Goal: Information Seeking & Learning: Learn about a topic

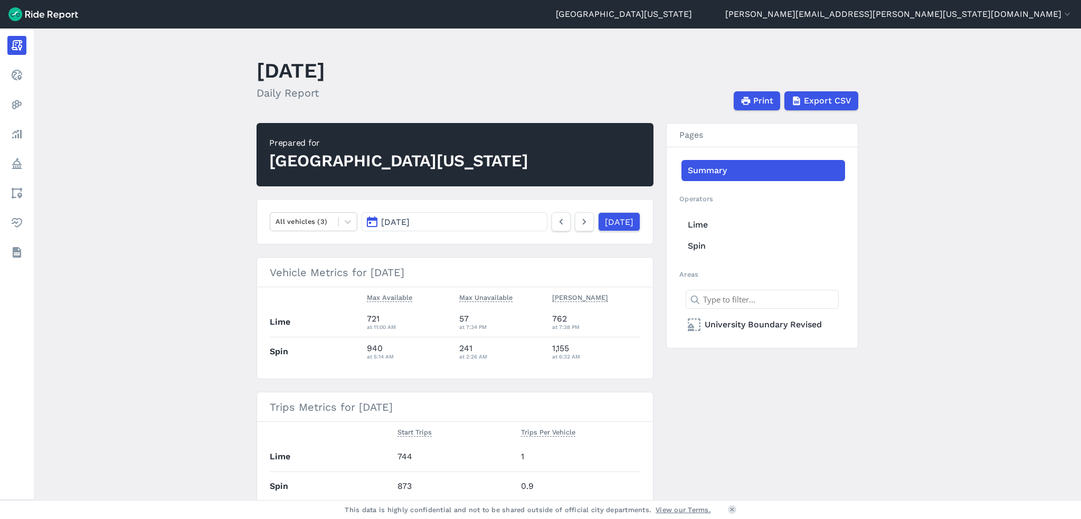
click at [514, 224] on button "[DATE]" at bounding box center [455, 221] width 186 height 19
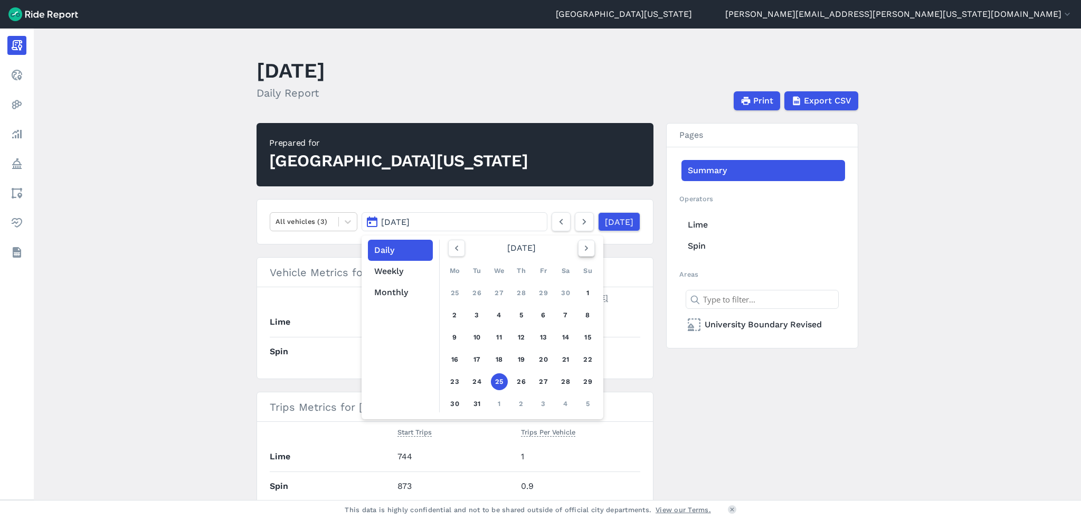
click at [587, 247] on icon "button" at bounding box center [586, 248] width 11 height 11
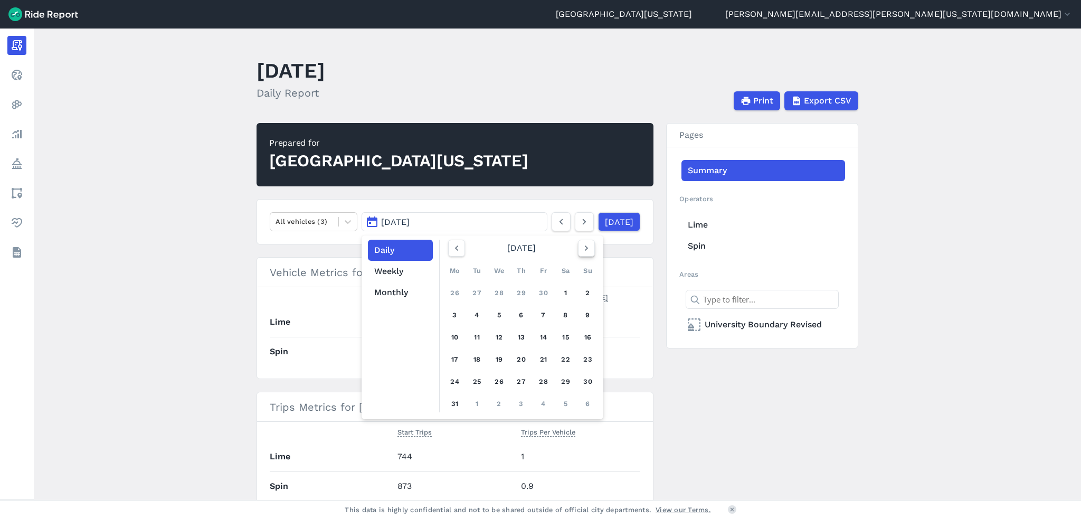
click at [587, 247] on icon "button" at bounding box center [586, 248] width 11 height 11
click at [458, 221] on button "[DATE]" at bounding box center [455, 221] width 186 height 19
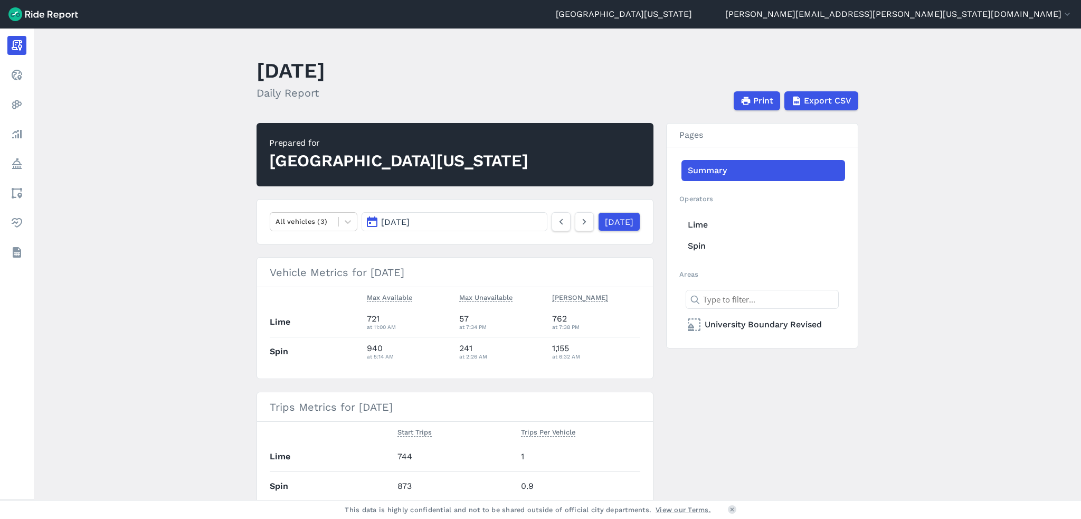
click at [410, 222] on span "[DATE]" at bounding box center [395, 222] width 29 height 10
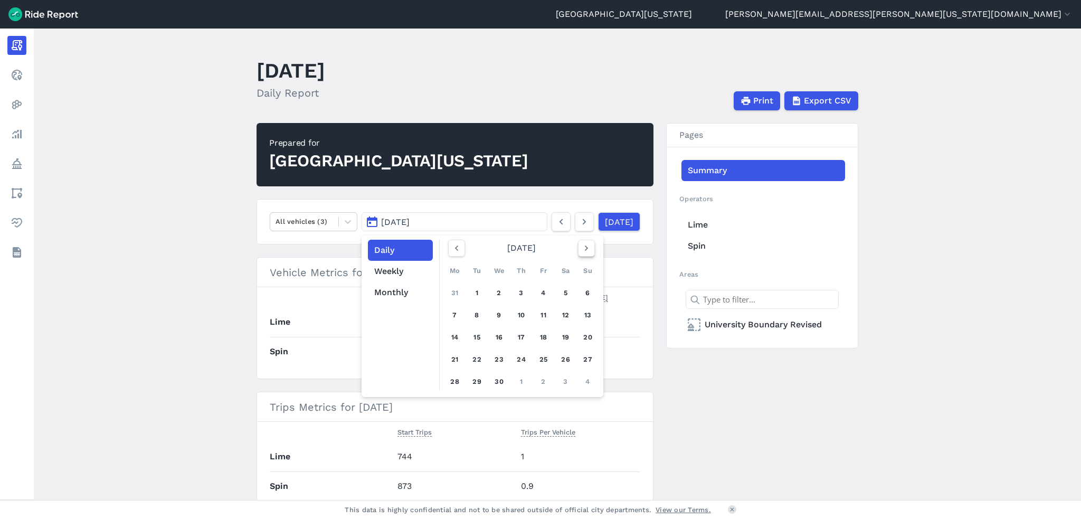
click at [585, 247] on icon "button" at bounding box center [586, 248] width 11 height 11
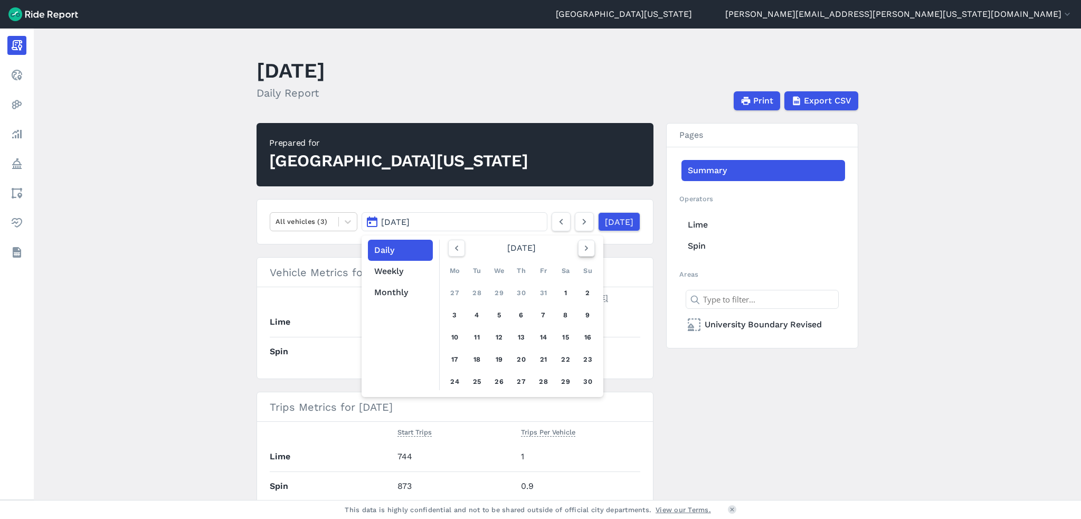
click at [585, 247] on icon "button" at bounding box center [586, 248] width 11 height 11
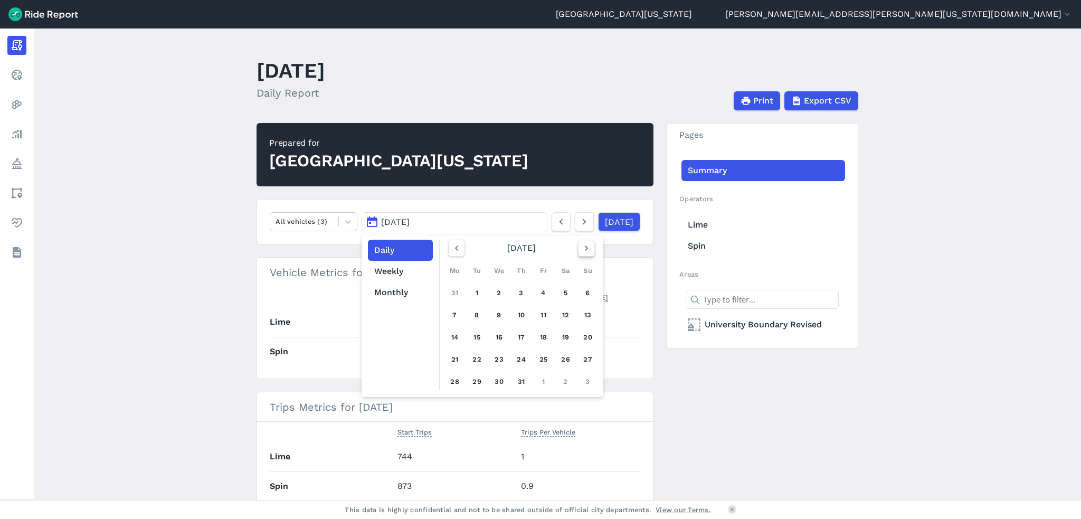
click at [585, 247] on icon "button" at bounding box center [586, 248] width 11 height 11
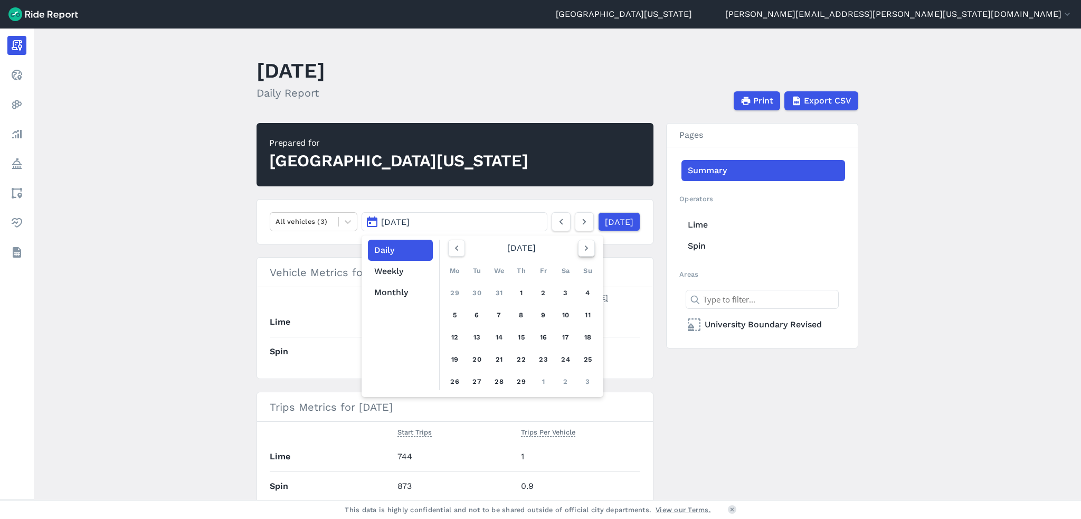
click at [585, 247] on icon "button" at bounding box center [586, 248] width 11 height 11
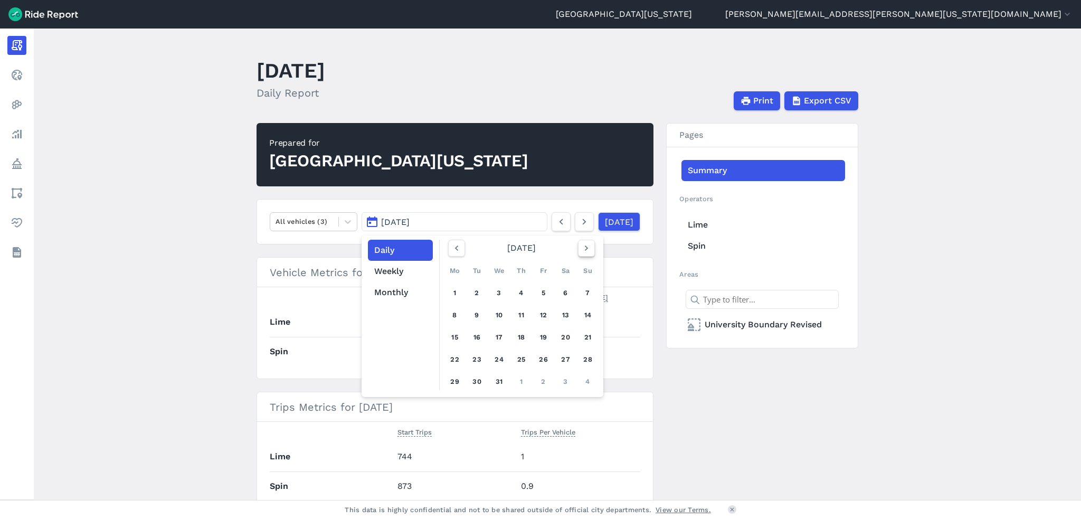
click at [585, 247] on icon "button" at bounding box center [586, 248] width 11 height 11
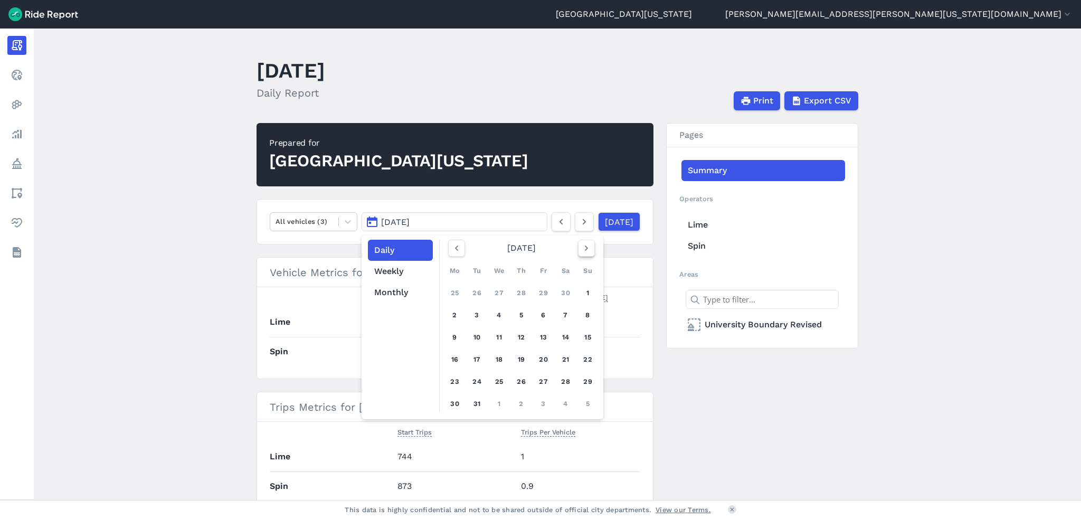
click at [585, 247] on icon "button" at bounding box center [586, 248] width 11 height 11
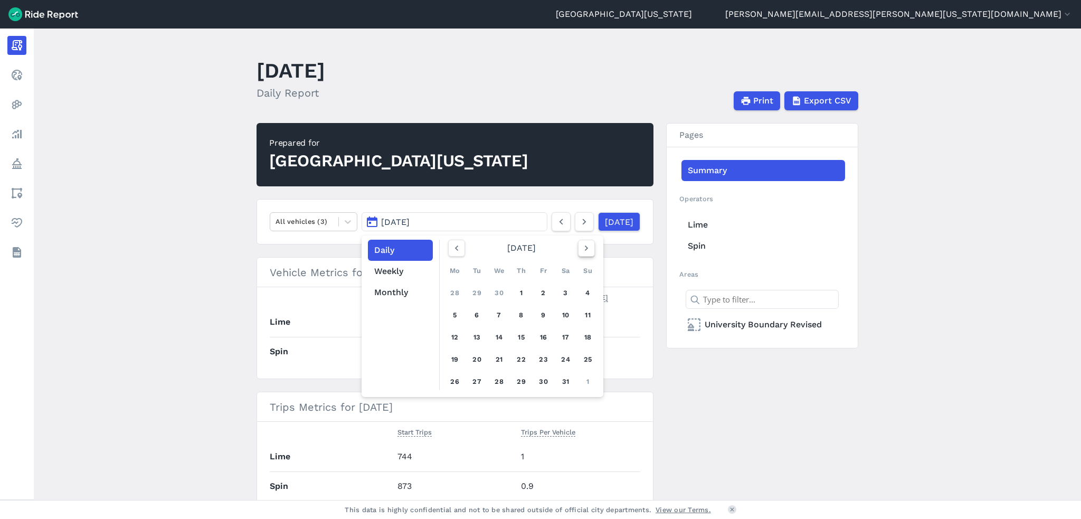
click at [585, 247] on icon "button" at bounding box center [586, 248] width 11 height 11
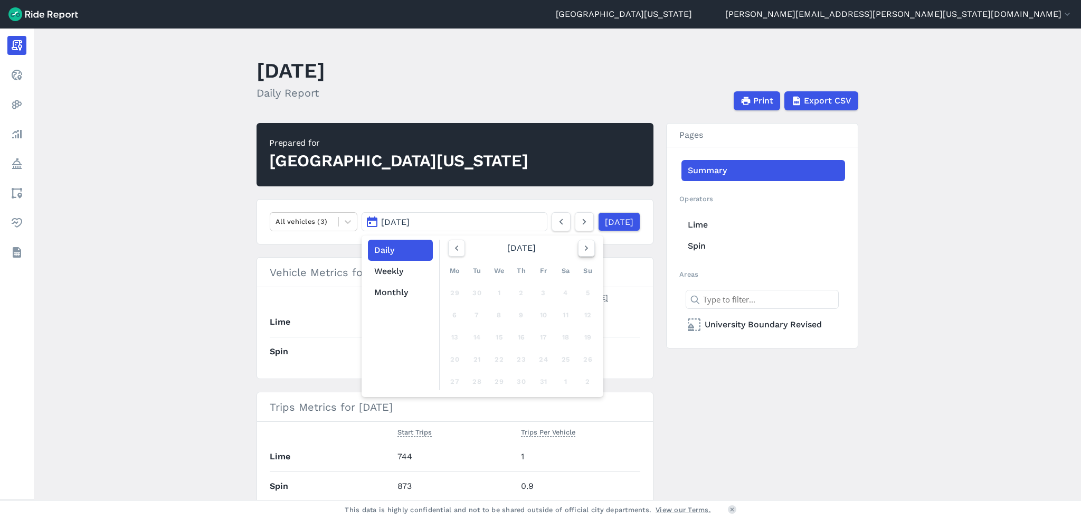
click at [585, 247] on icon "button" at bounding box center [586, 248] width 11 height 11
click at [455, 247] on use "button" at bounding box center [456, 248] width 3 height 5
click at [560, 294] on link "6" at bounding box center [566, 293] width 17 height 17
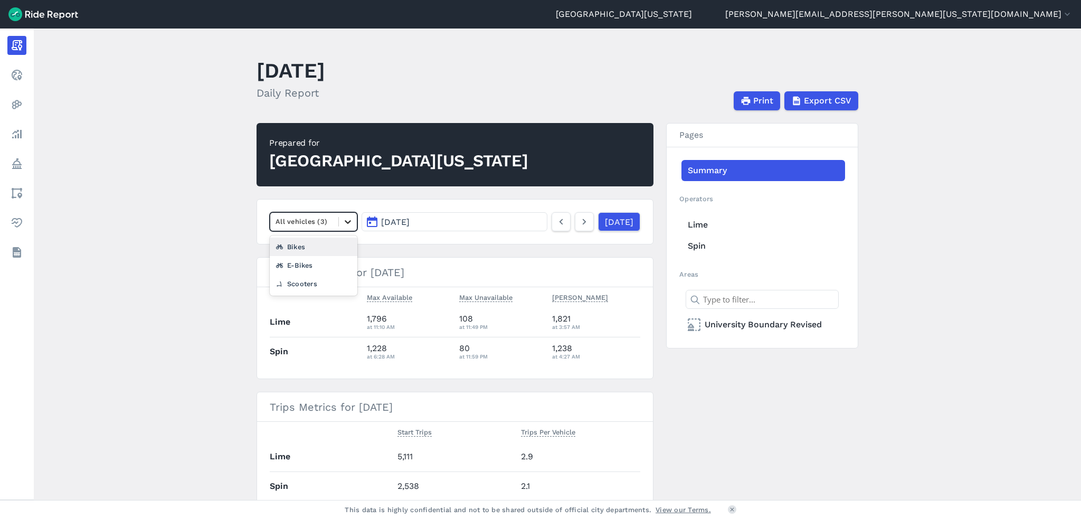
click at [343, 224] on icon at bounding box center [348, 222] width 11 height 11
click at [506, 183] on h2 "Prepared for [GEOGRAPHIC_DATA][US_STATE]" at bounding box center [455, 154] width 397 height 63
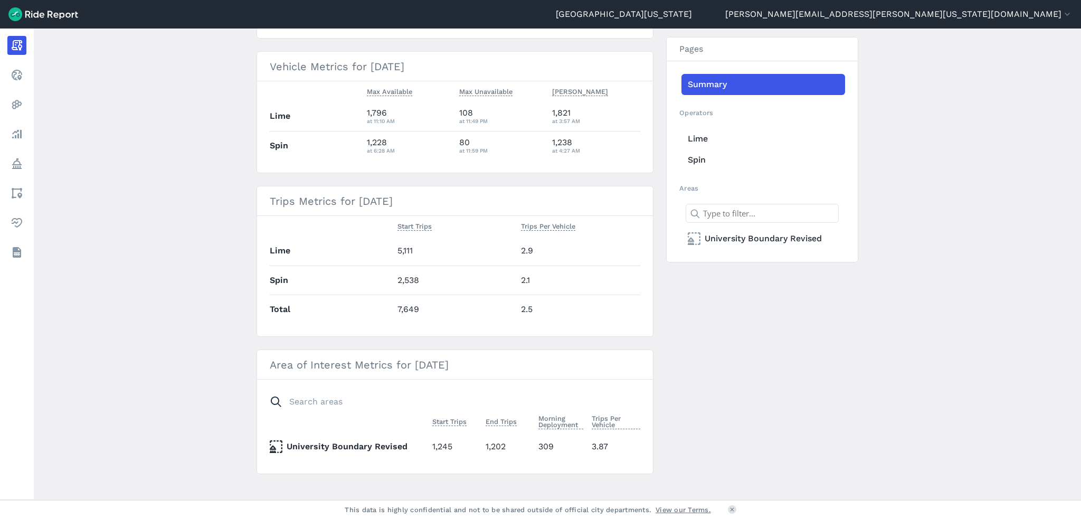
scroll to position [216, 0]
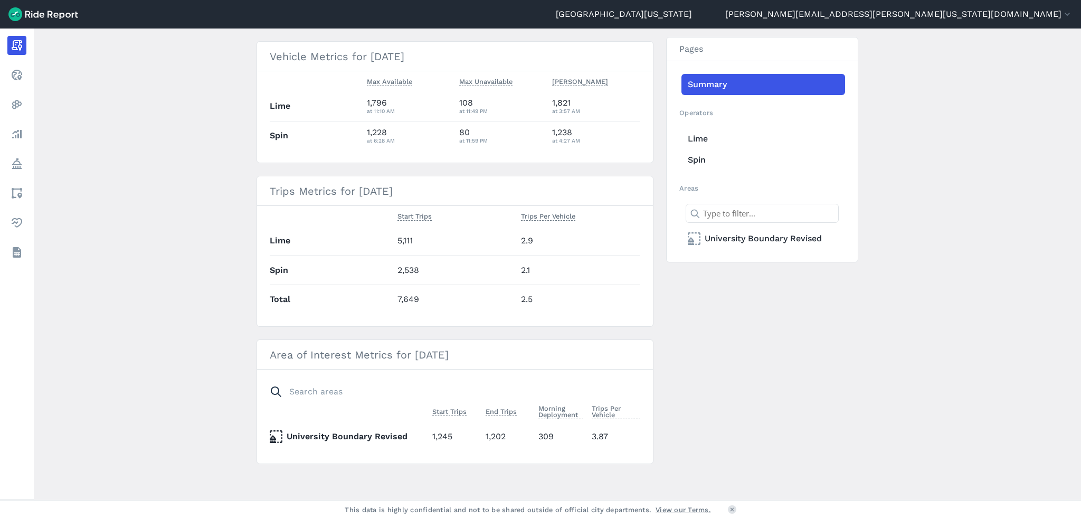
click at [277, 437] on icon at bounding box center [276, 436] width 13 height 13
click at [351, 439] on th "University Boundary Revised" at bounding box center [349, 436] width 158 height 13
click at [758, 235] on link "University Boundary Revised" at bounding box center [764, 238] width 164 height 21
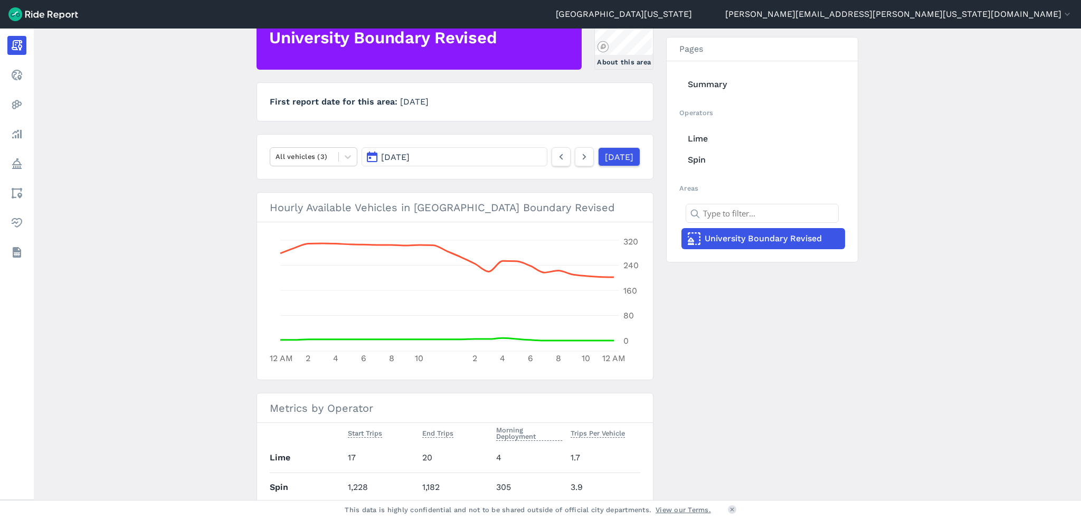
scroll to position [21, 0]
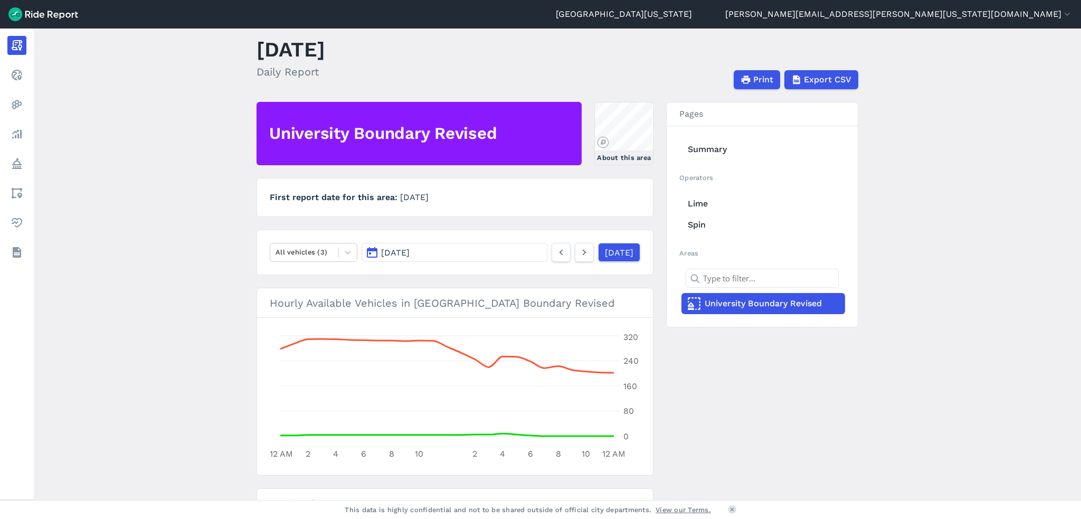
click at [752, 80] on button "Print" at bounding box center [757, 79] width 46 height 19
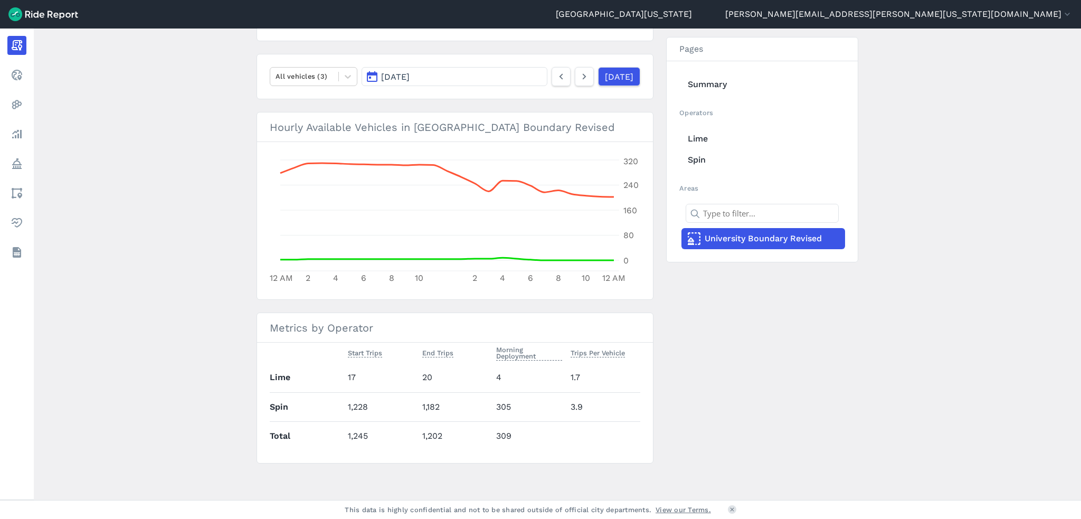
scroll to position [0, 0]
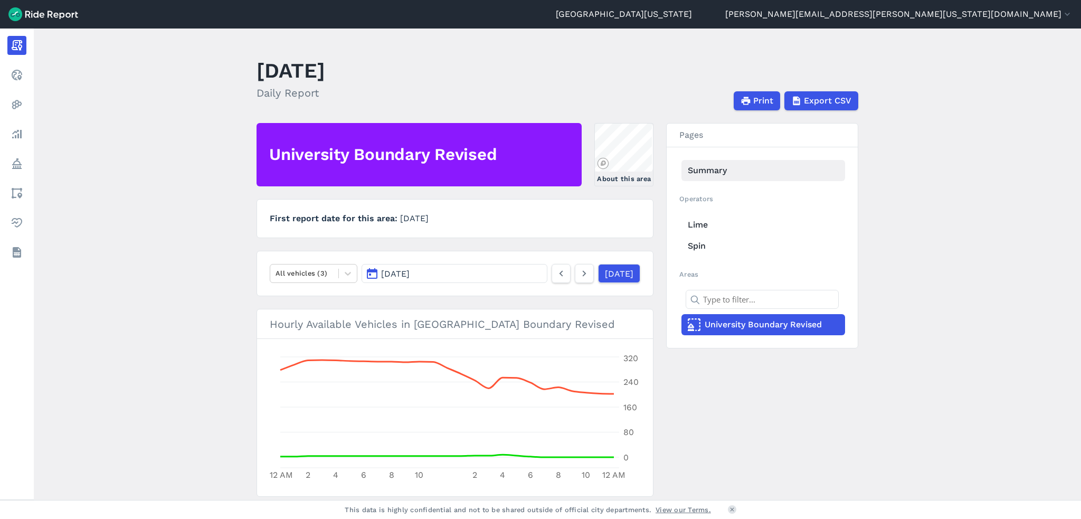
click at [689, 168] on link "Summary" at bounding box center [764, 170] width 164 height 21
drag, startPoint x: 186, startPoint y: 243, endPoint x: 190, endPoint y: 239, distance: 5.6
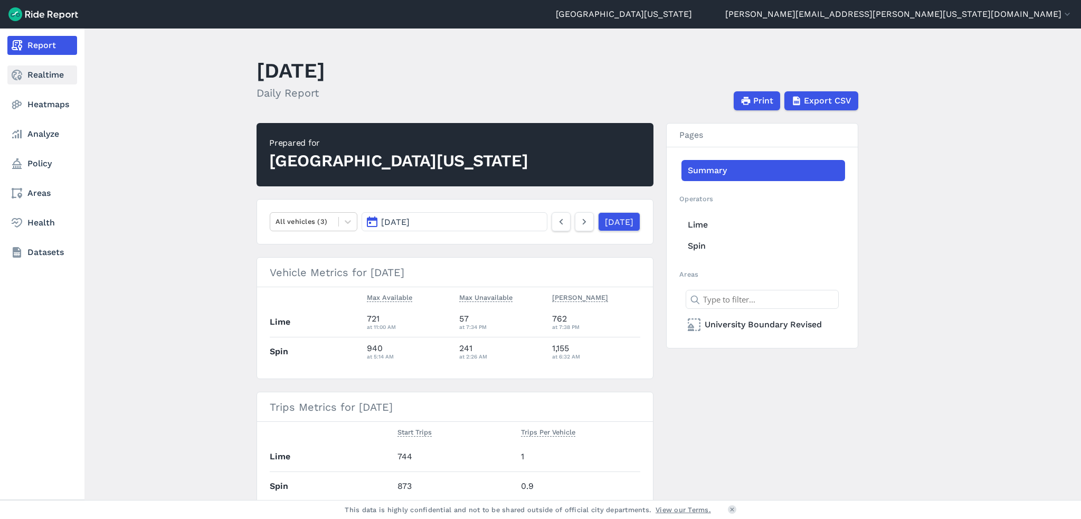
click at [49, 76] on link "Realtime" at bounding box center [42, 74] width 70 height 19
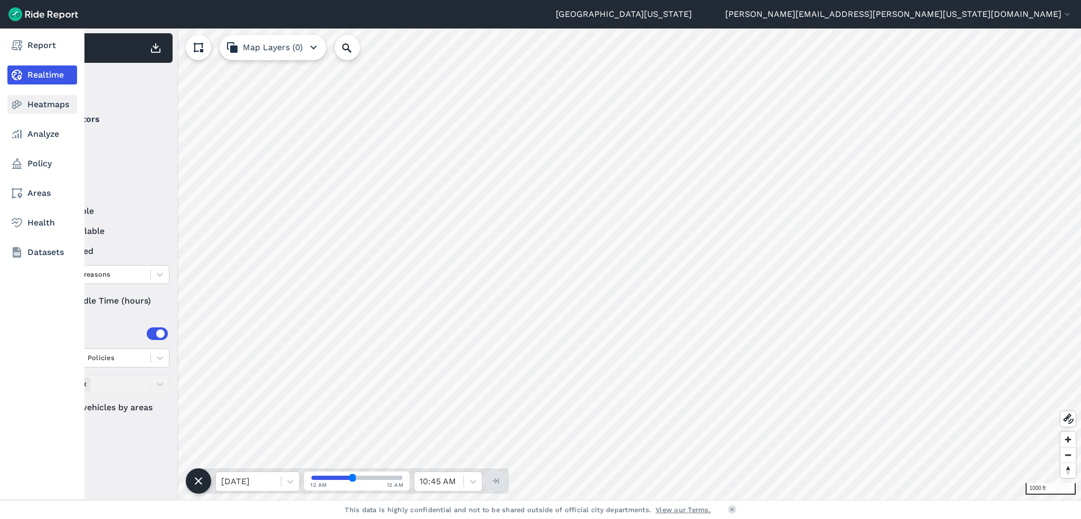
click at [24, 104] on link "Heatmaps" at bounding box center [42, 104] width 70 height 19
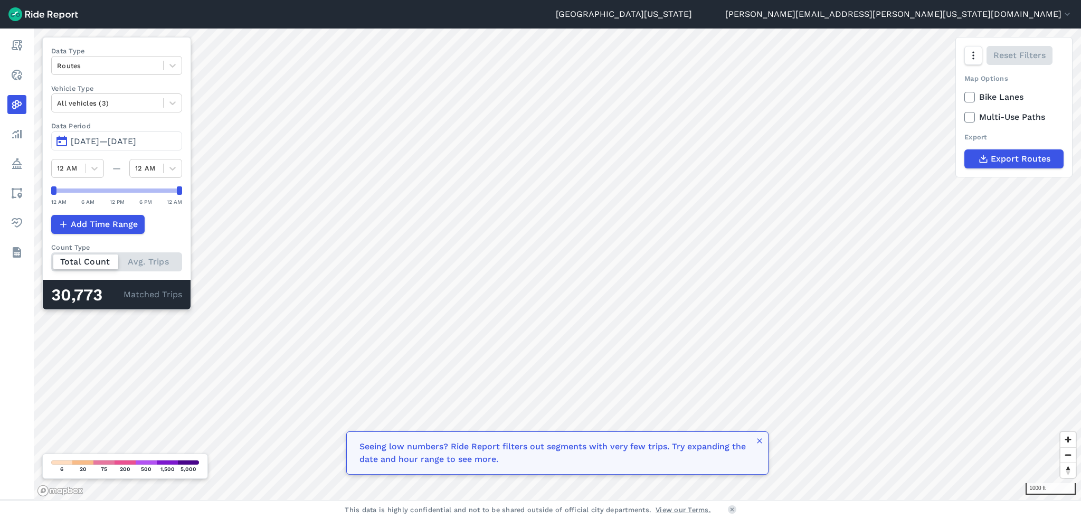
click at [136, 142] on span "[DATE]—[DATE]" at bounding box center [103, 141] width 65 height 10
click at [63, 141] on button "[DATE]—[DATE]" at bounding box center [116, 140] width 131 height 19
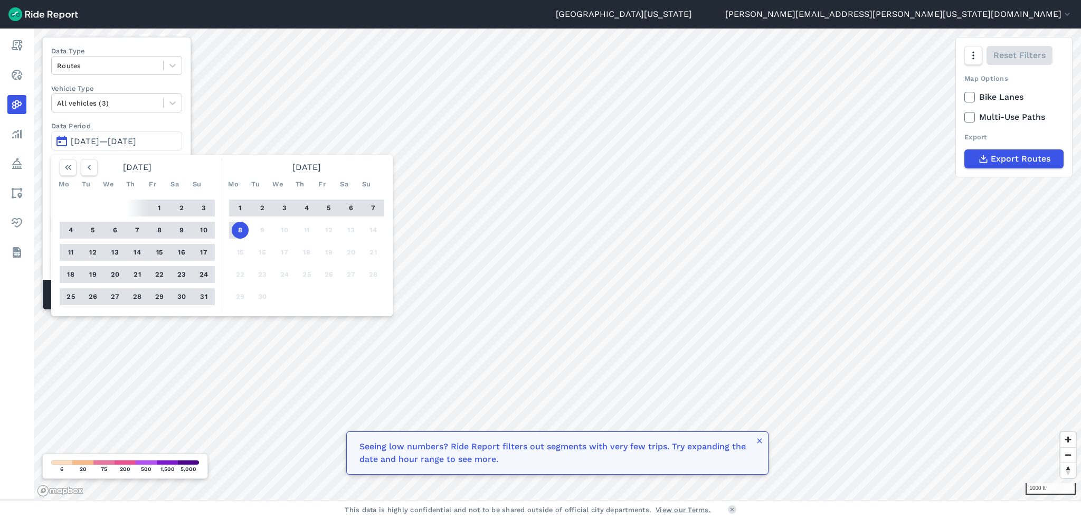
click at [349, 206] on button "6" at bounding box center [351, 208] width 17 height 17
click at [165, 119] on div "Data Type Routes Vehicle Type All vehicles (3) Data Period [DATE]—[DATE] [DATE]…" at bounding box center [116, 173] width 149 height 273
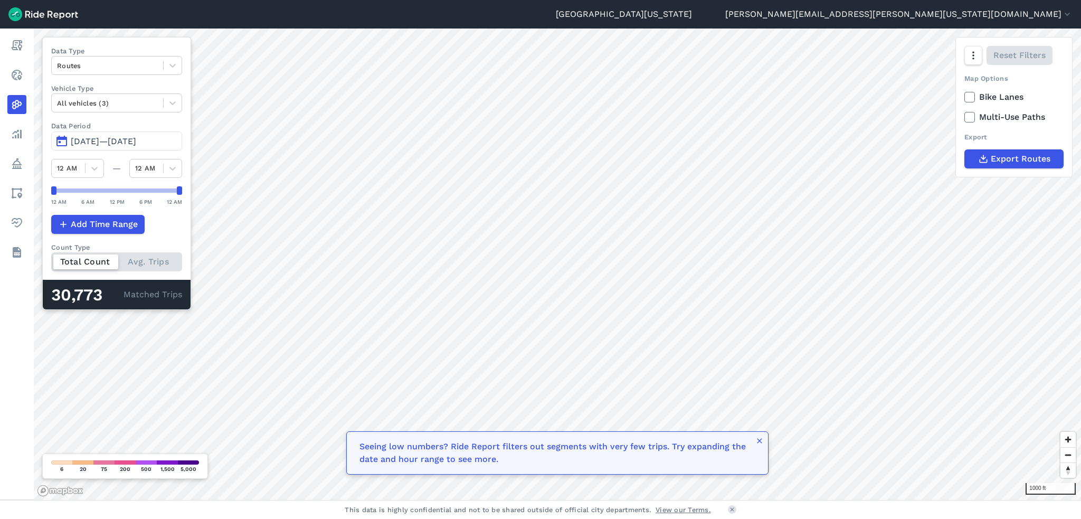
click at [108, 142] on span "[DATE]—[DATE]" at bounding box center [103, 141] width 65 height 10
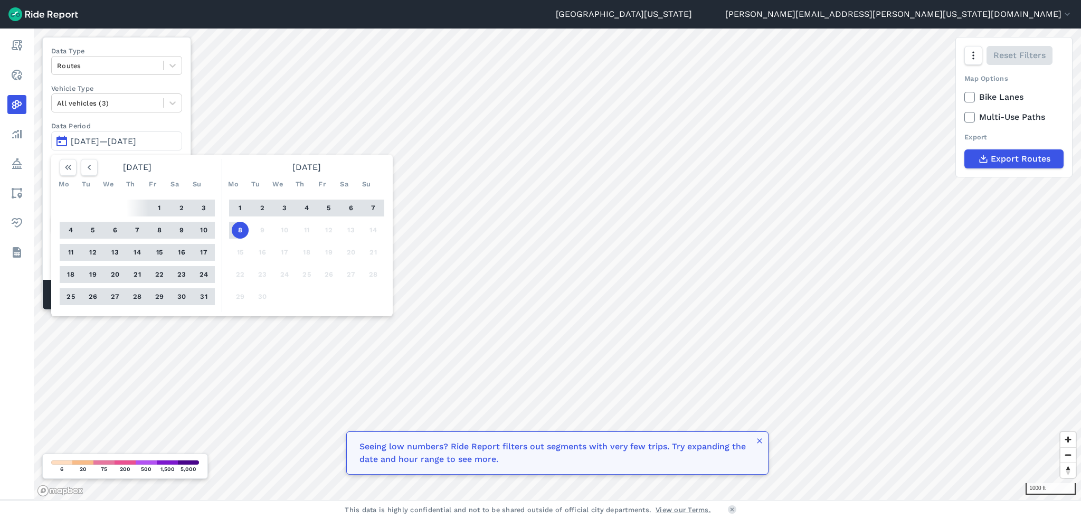
drag, startPoint x: 237, startPoint y: 230, endPoint x: 374, endPoint y: 206, distance: 139.2
click at [382, 209] on div "1 2 3 4 5 6 7 8 9 10 11 12 13 14 15 16 17 18 19 20 21 22 23 24 25 26 27 28 29 30" at bounding box center [307, 252] width 164 height 119
click at [355, 206] on button "6" at bounding box center [351, 208] width 17 height 17
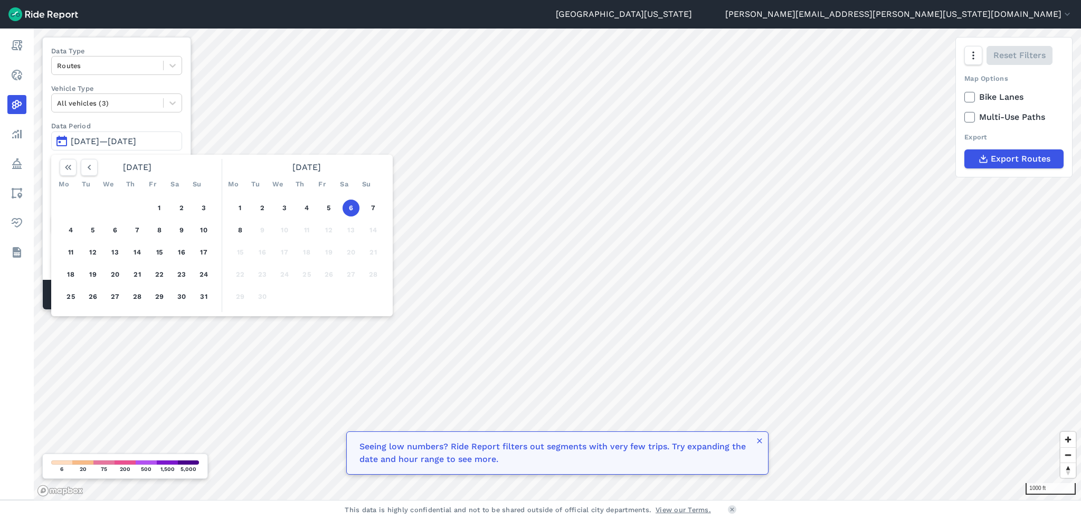
click at [344, 207] on button "6" at bounding box center [351, 208] width 17 height 17
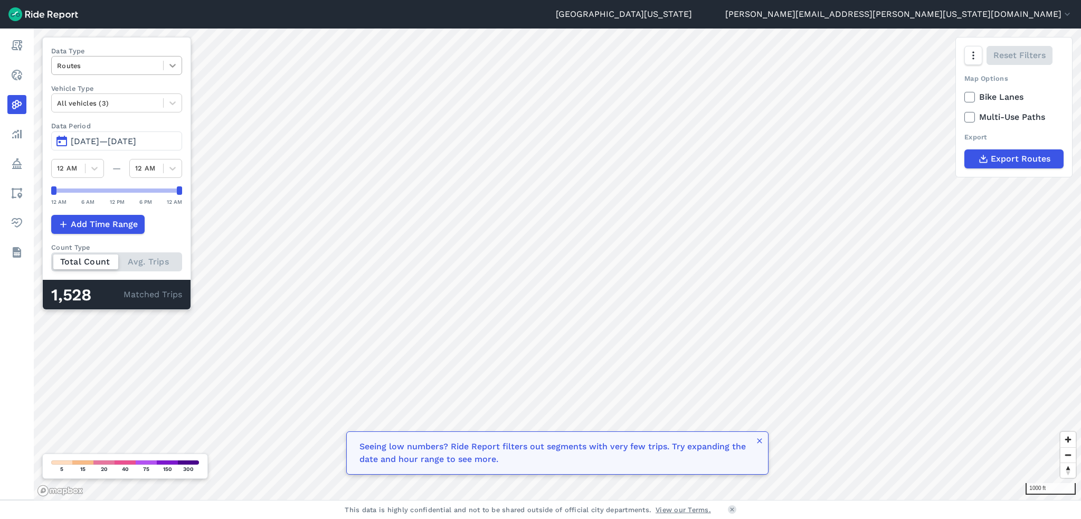
click at [171, 63] on icon at bounding box center [172, 65] width 11 height 11
click at [106, 110] on div "Trip Ends" at bounding box center [116, 109] width 131 height 18
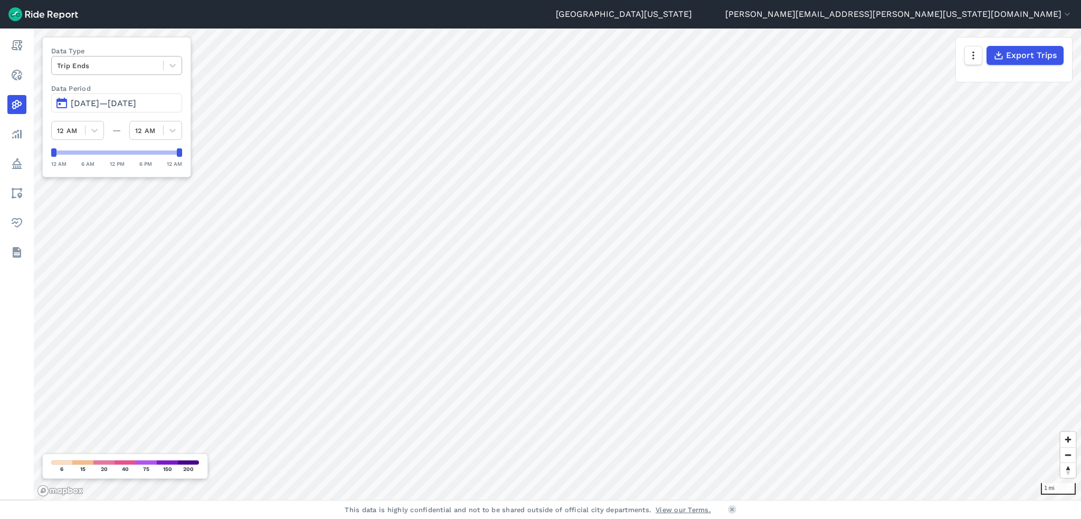
click at [130, 66] on div at bounding box center [107, 66] width 101 height 12
click at [115, 92] on div "Trip Starts" at bounding box center [116, 90] width 131 height 18
click at [127, 65] on div at bounding box center [107, 66] width 101 height 12
click at [114, 108] on div "Routes" at bounding box center [116, 109] width 131 height 18
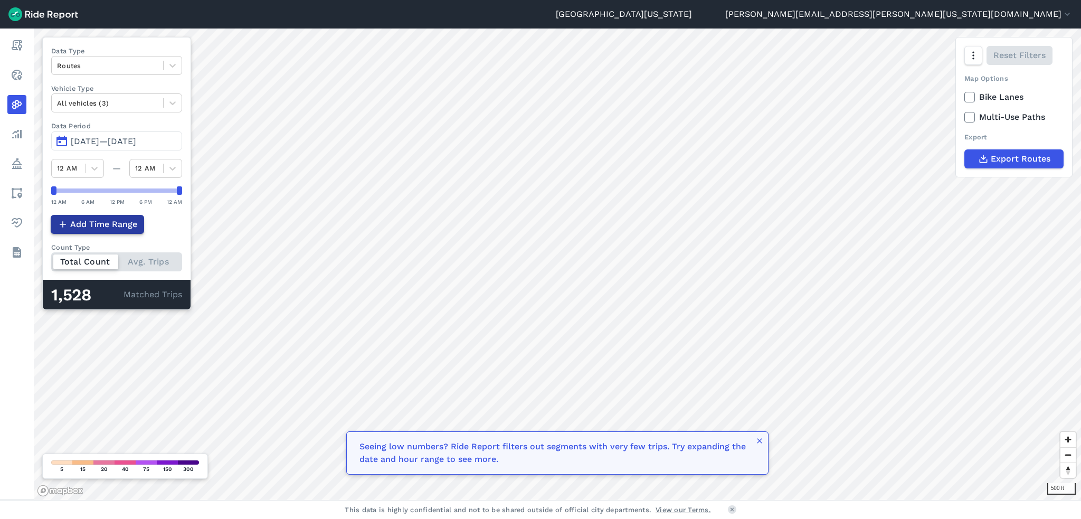
click at [106, 227] on span "Add Time Range" at bounding box center [103, 224] width 67 height 13
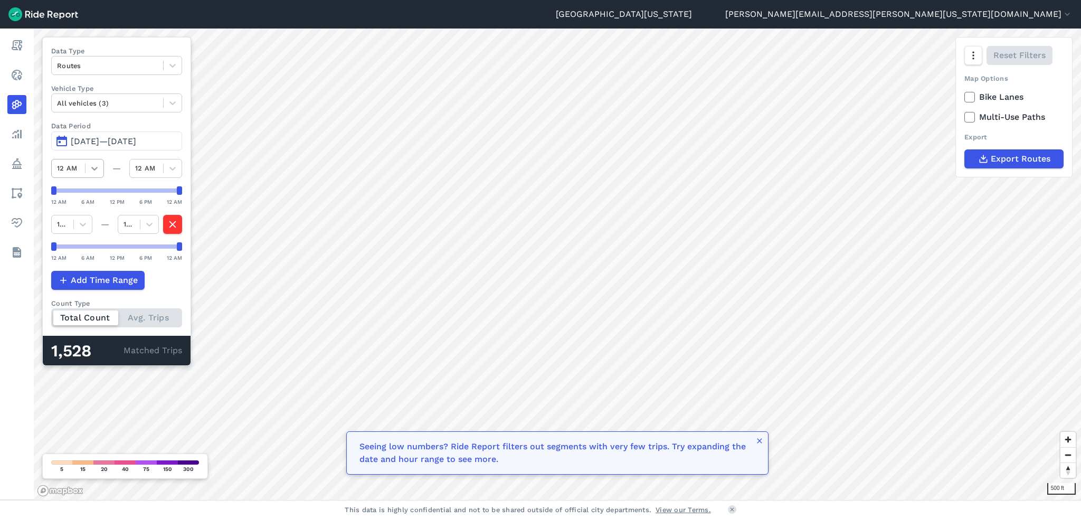
click at [93, 170] on icon at bounding box center [94, 168] width 11 height 11
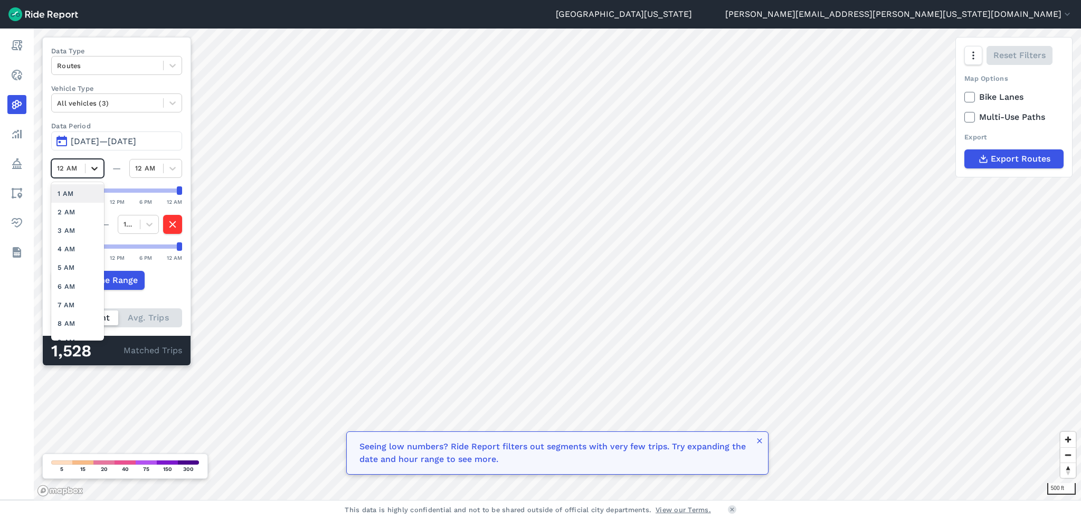
click at [93, 170] on icon at bounding box center [94, 168] width 11 height 11
click at [175, 225] on icon "button" at bounding box center [172, 224] width 12 height 15
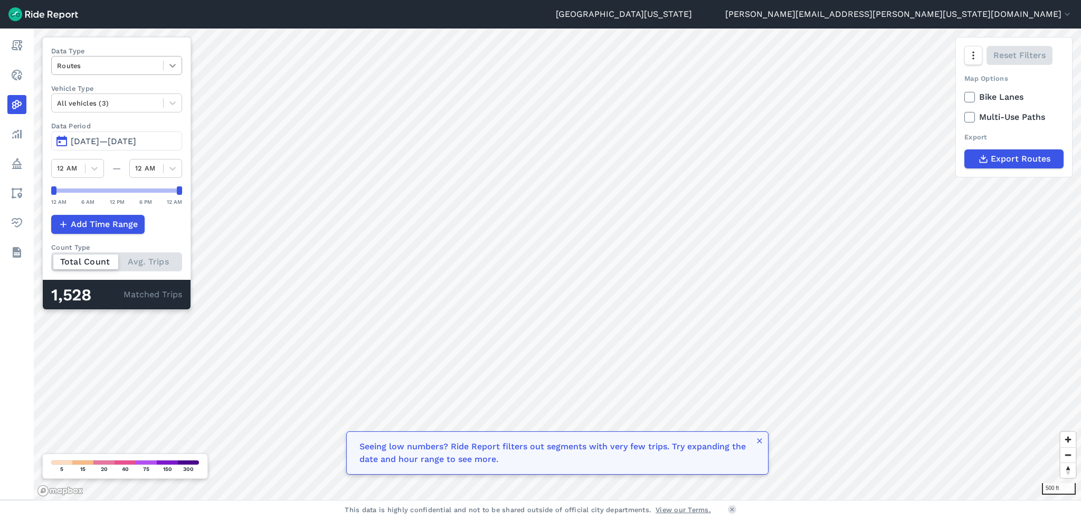
click at [167, 65] on icon at bounding box center [172, 65] width 11 height 11
click at [105, 128] on div "Curb Events" at bounding box center [116, 128] width 131 height 18
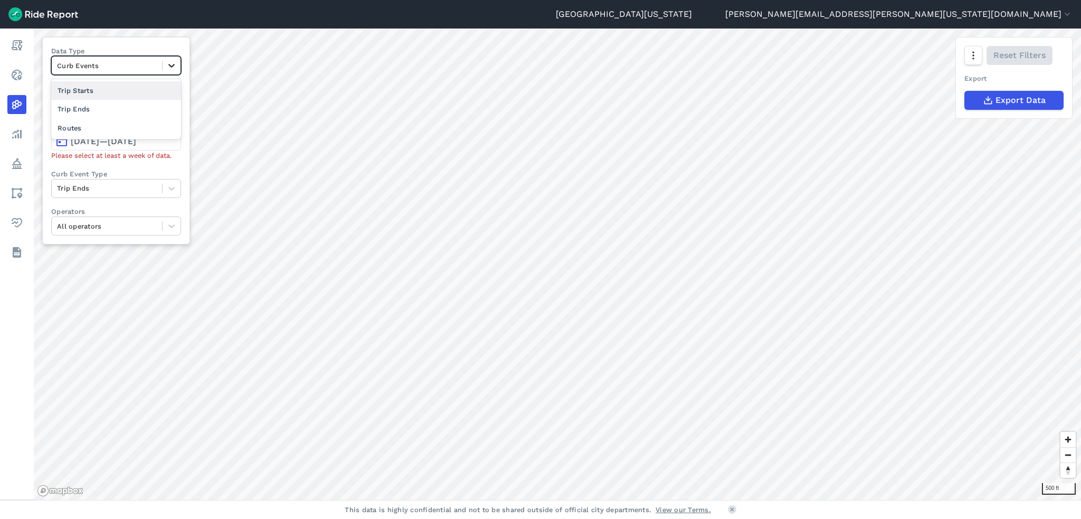
click at [172, 66] on icon at bounding box center [171, 66] width 6 height 4
click at [128, 102] on div "Trip Ends" at bounding box center [116, 109] width 130 height 18
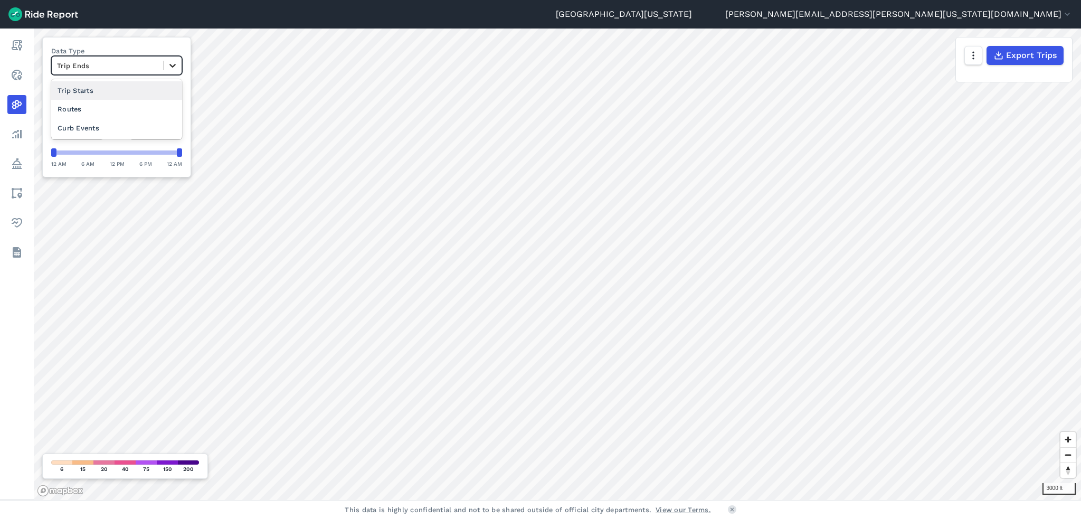
click at [167, 66] on icon at bounding box center [172, 65] width 11 height 11
click at [103, 90] on div "Trip Starts" at bounding box center [116, 90] width 131 height 18
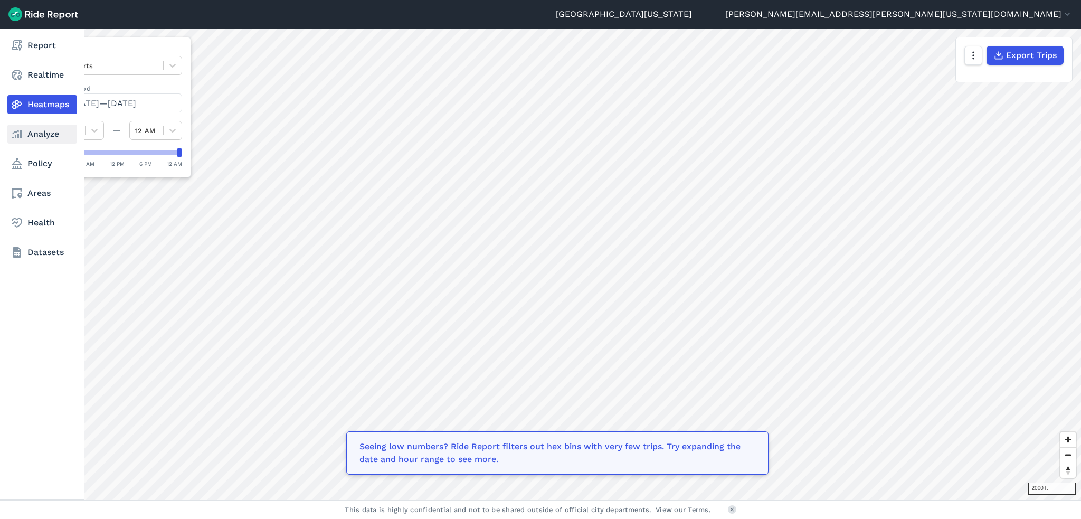
click at [19, 136] on use at bounding box center [17, 134] width 10 height 8
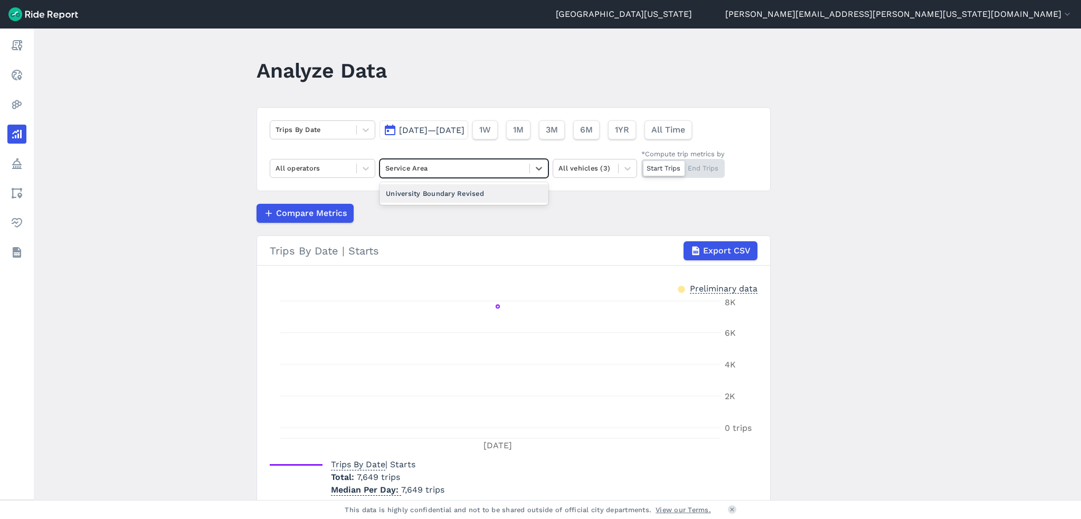
click at [525, 168] on div "Service Area" at bounding box center [454, 168] width 149 height 16
click at [488, 196] on div "University Boundary Revised" at bounding box center [464, 193] width 169 height 18
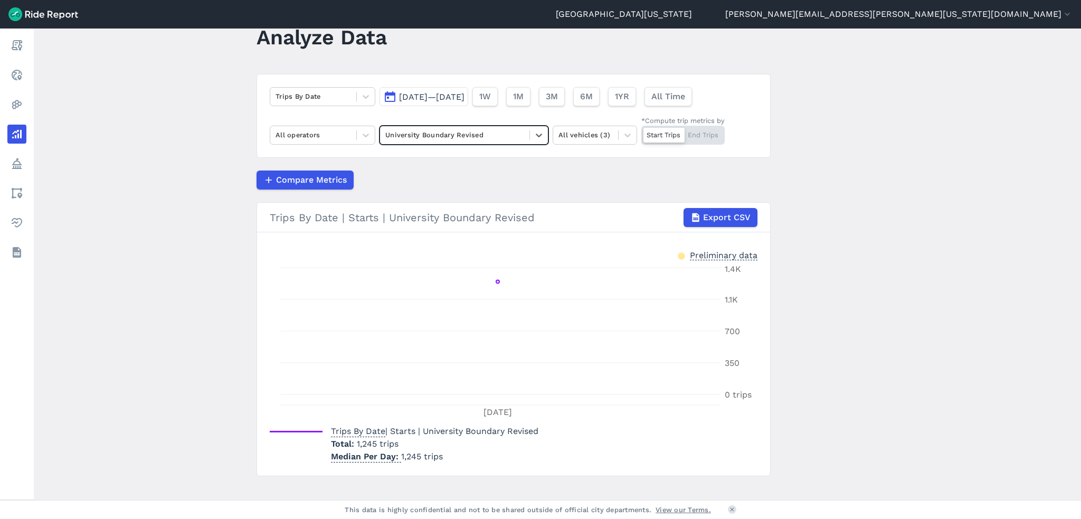
scroll to position [46, 0]
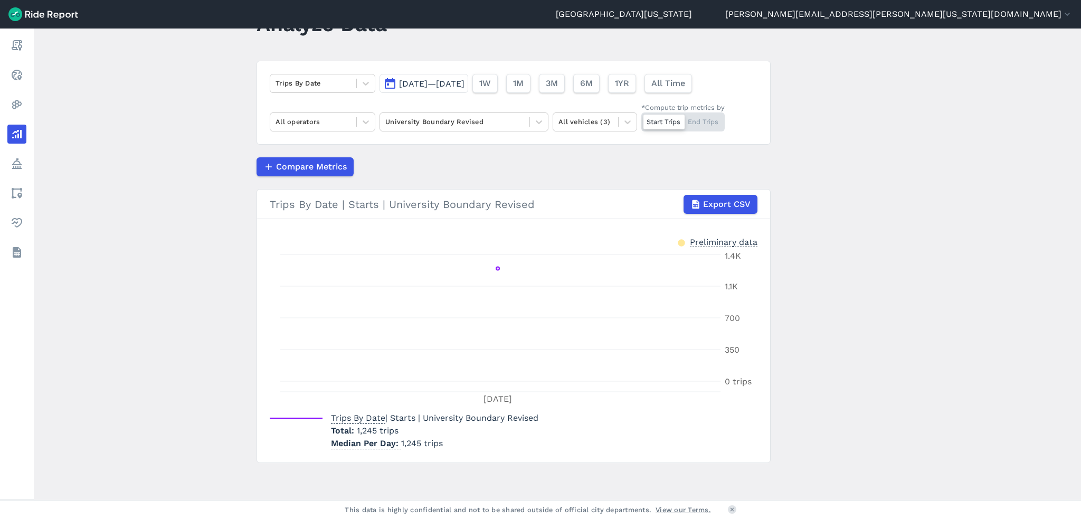
click at [671, 122] on div at bounding box center [664, 122] width 41 height 15
click at [642, 119] on input "*Compute trip metrics by Start Trips End Trips" at bounding box center [642, 115] width 0 height 7
click at [701, 123] on div at bounding box center [703, 122] width 41 height 15
click at [642, 119] on input "*Compute trip metrics by Start Trips End Trips" at bounding box center [642, 115] width 0 height 7
click at [667, 124] on div at bounding box center [664, 122] width 41 height 15
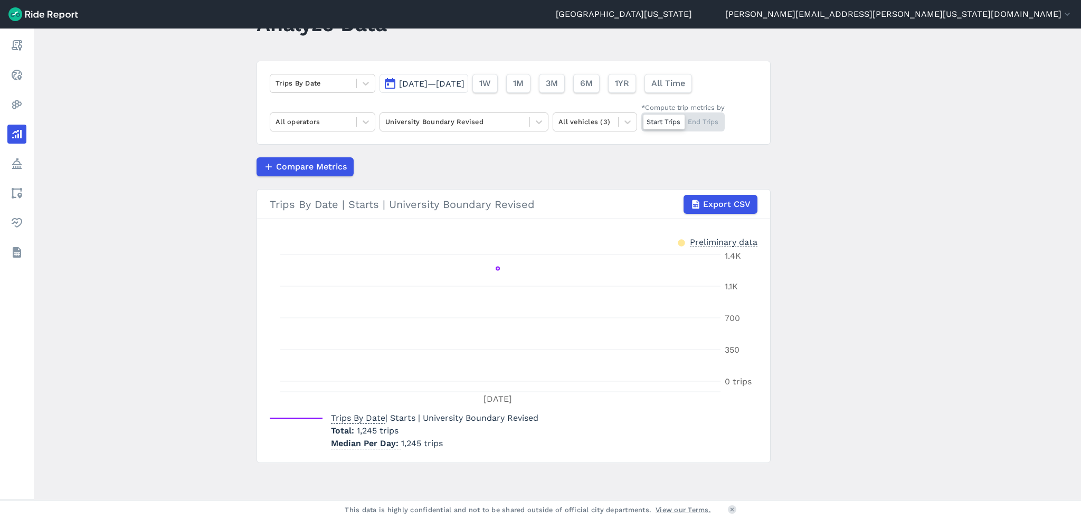
click at [642, 119] on input "*Compute trip metrics by Start Trips End Trips" at bounding box center [642, 115] width 0 height 7
click at [491, 85] on span "1W" at bounding box center [485, 83] width 12 height 13
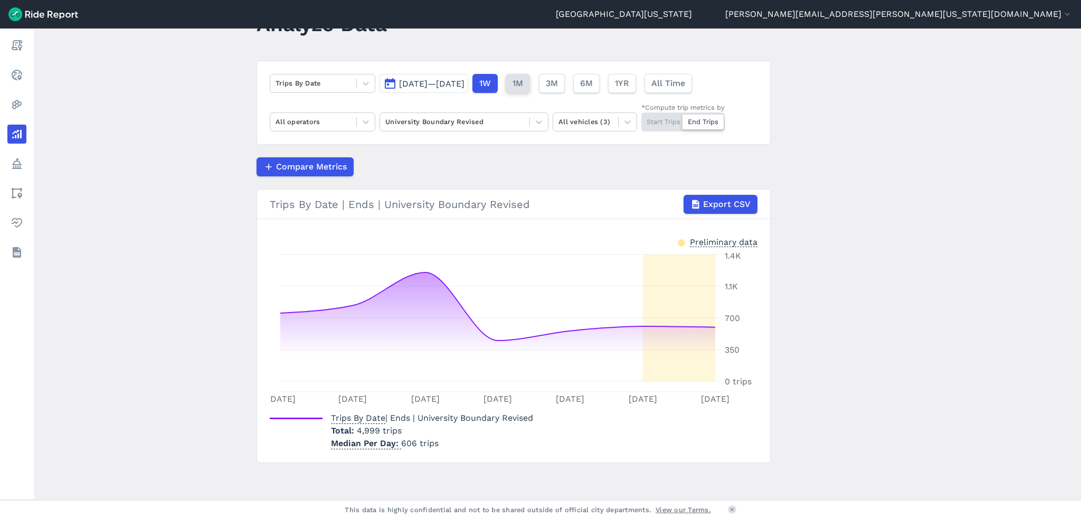
click at [523, 84] on span "1M" at bounding box center [518, 83] width 11 height 13
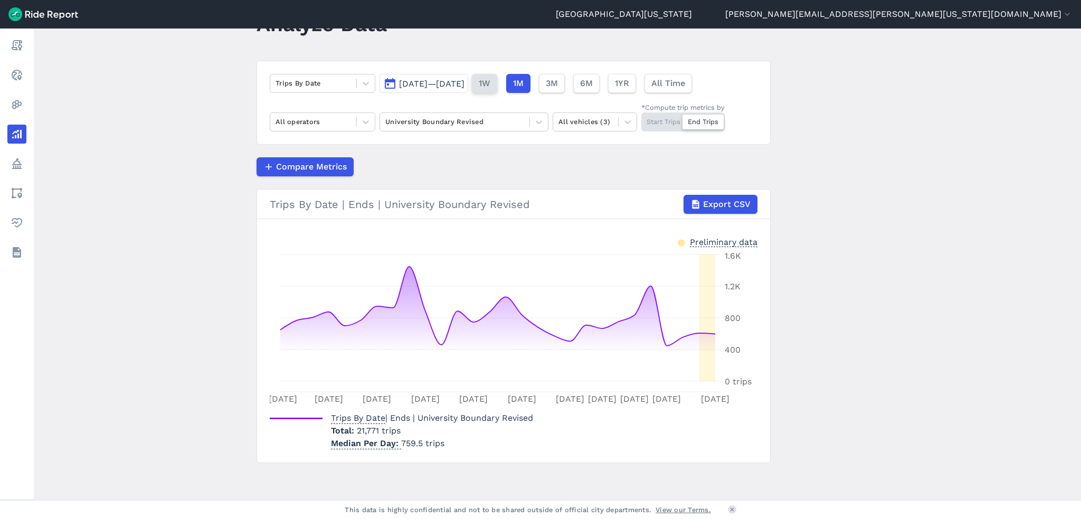
click at [491, 86] on span "1W" at bounding box center [485, 83] width 12 height 13
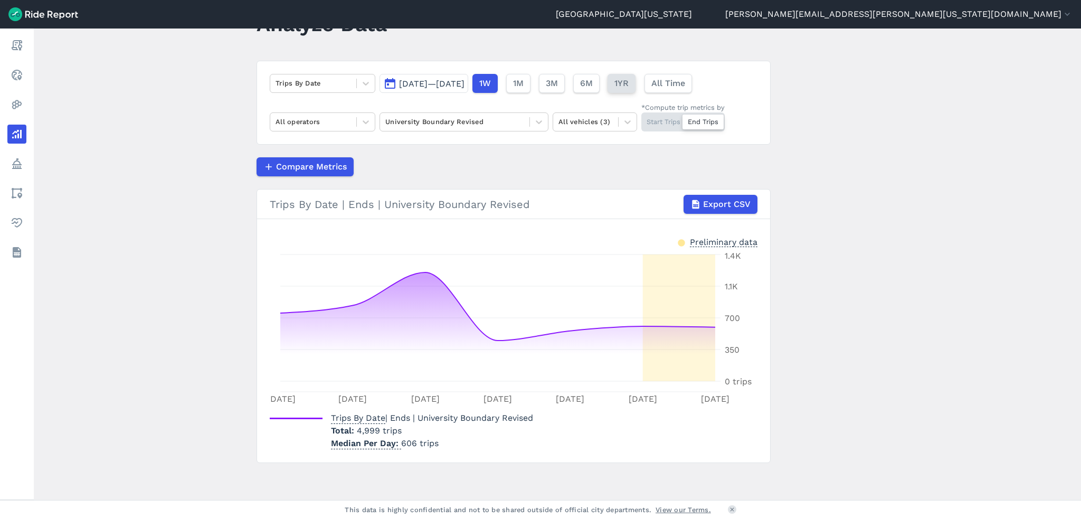
click at [629, 84] on span "1YR" at bounding box center [622, 83] width 14 height 13
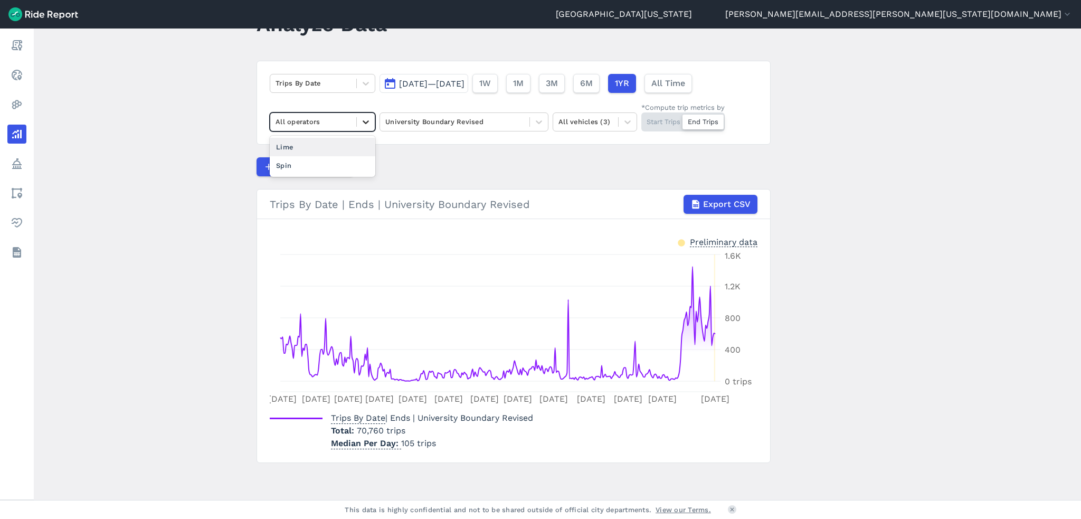
click at [365, 123] on icon at bounding box center [366, 122] width 11 height 11
click at [276, 167] on div "Spin" at bounding box center [323, 165] width 106 height 18
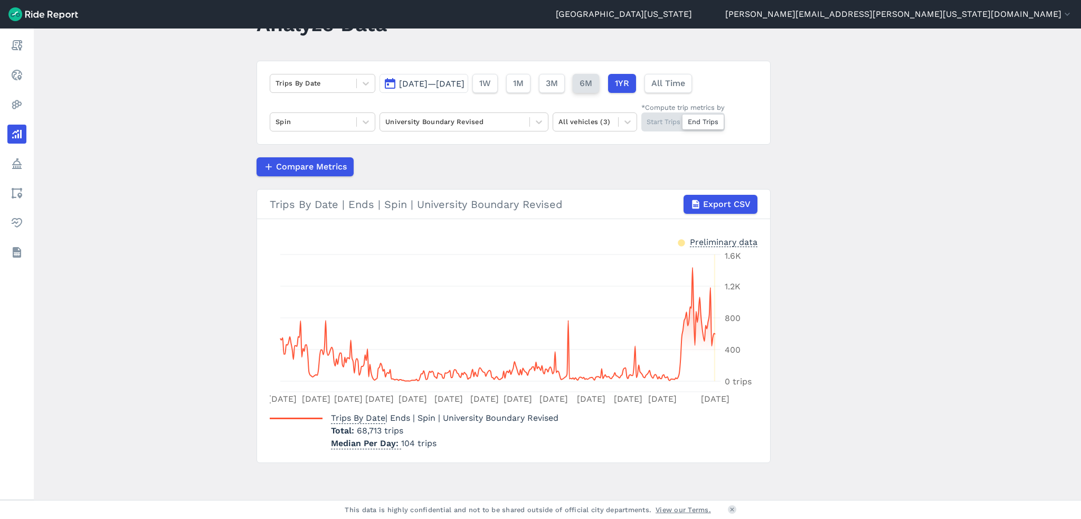
click at [592, 84] on span "6M" at bounding box center [586, 83] width 13 height 13
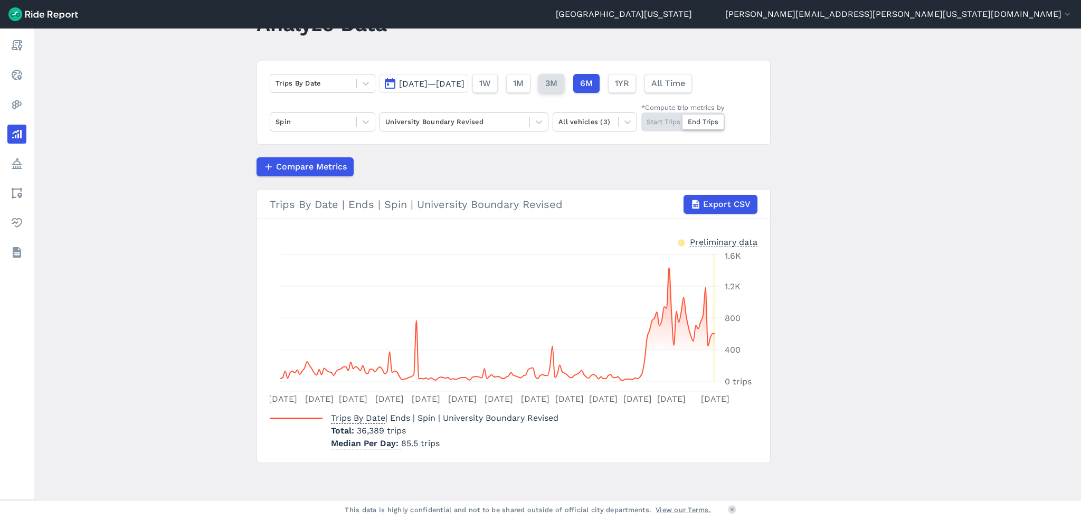
click at [558, 82] on span "3M" at bounding box center [551, 83] width 12 height 13
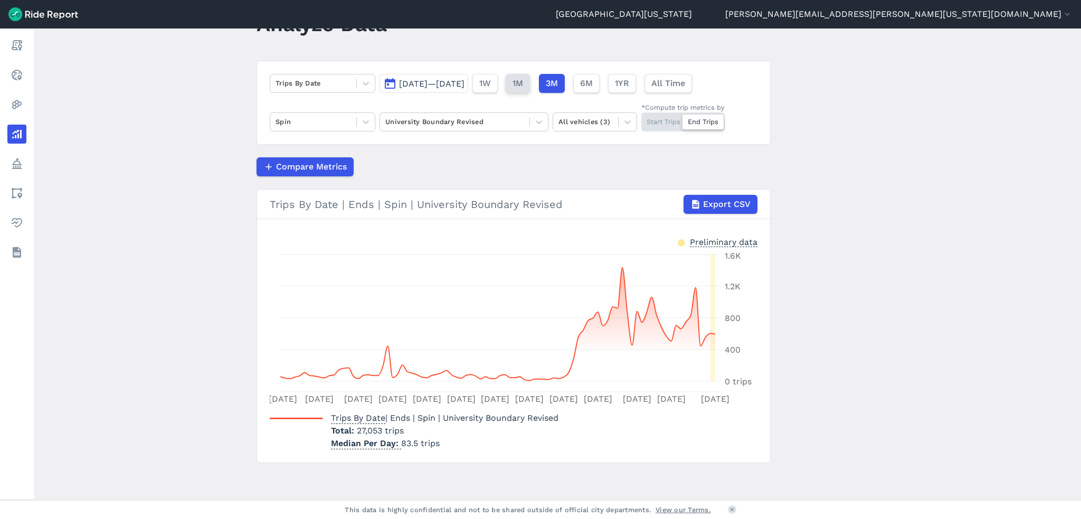
click at [523, 88] on span "1M" at bounding box center [518, 83] width 11 height 13
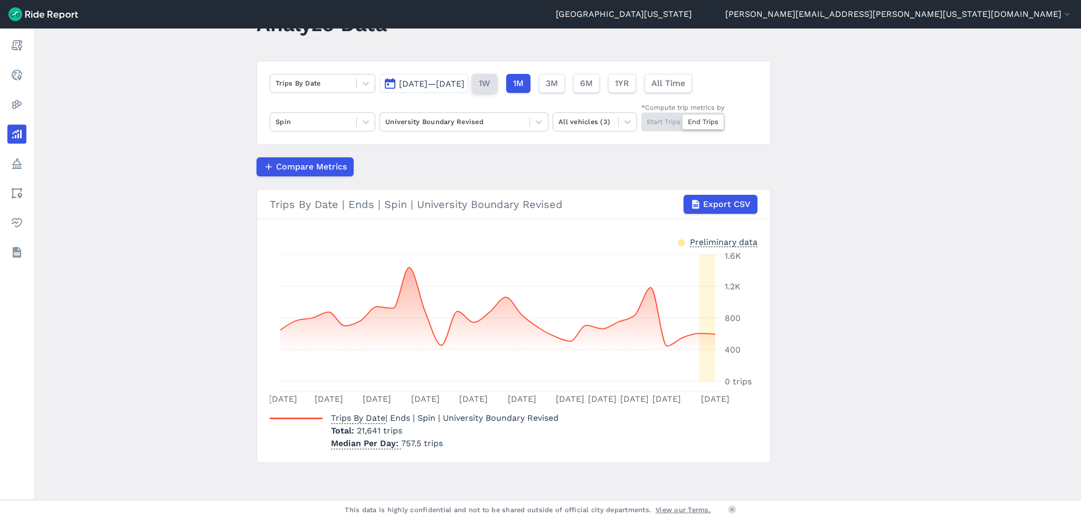
click at [491, 84] on span "1W" at bounding box center [485, 83] width 12 height 13
